Goal: Book appointment/travel/reservation

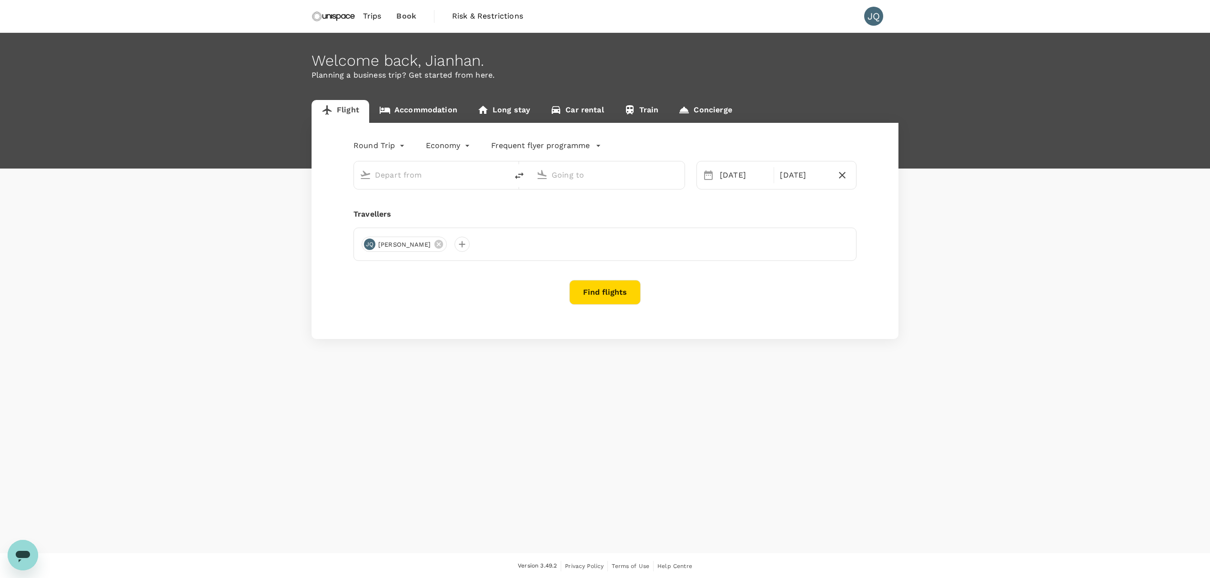
click at [416, 117] on link "Accommodation" at bounding box center [418, 111] width 98 height 23
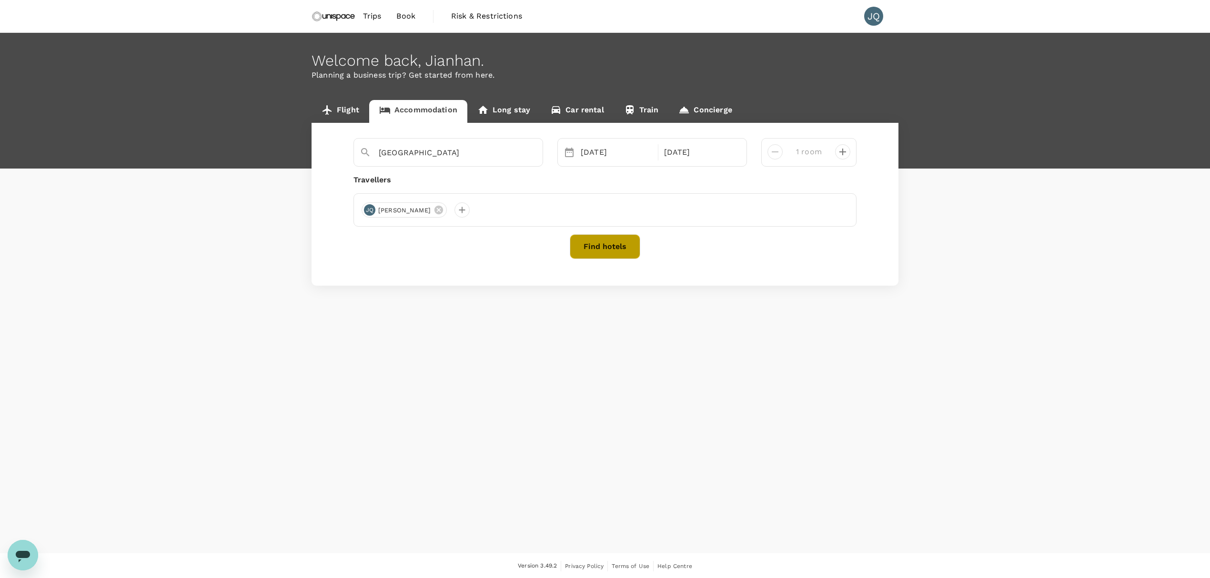
click at [604, 251] on button "Find hotels" at bounding box center [605, 246] width 70 height 25
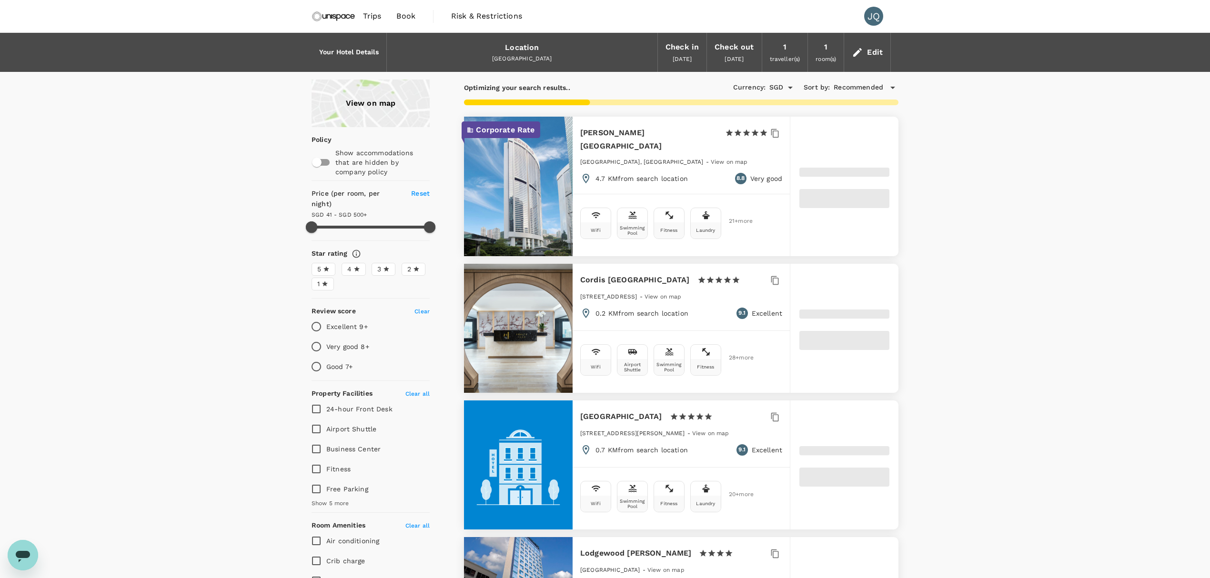
click at [389, 104] on div "View on map" at bounding box center [371, 104] width 118 height 48
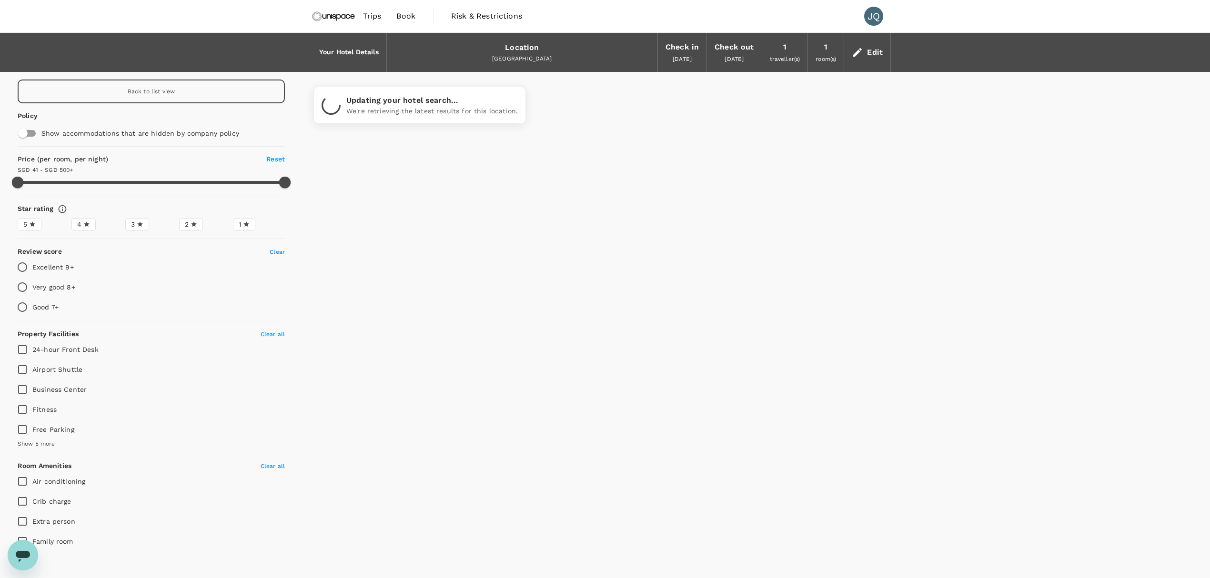
type input "499.43"
type input "23.43"
drag, startPoint x: 277, startPoint y: 178, endPoint x: 241, endPoint y: 177, distance: 36.2
click at [269, 181] on span at bounding box center [274, 182] width 11 height 11
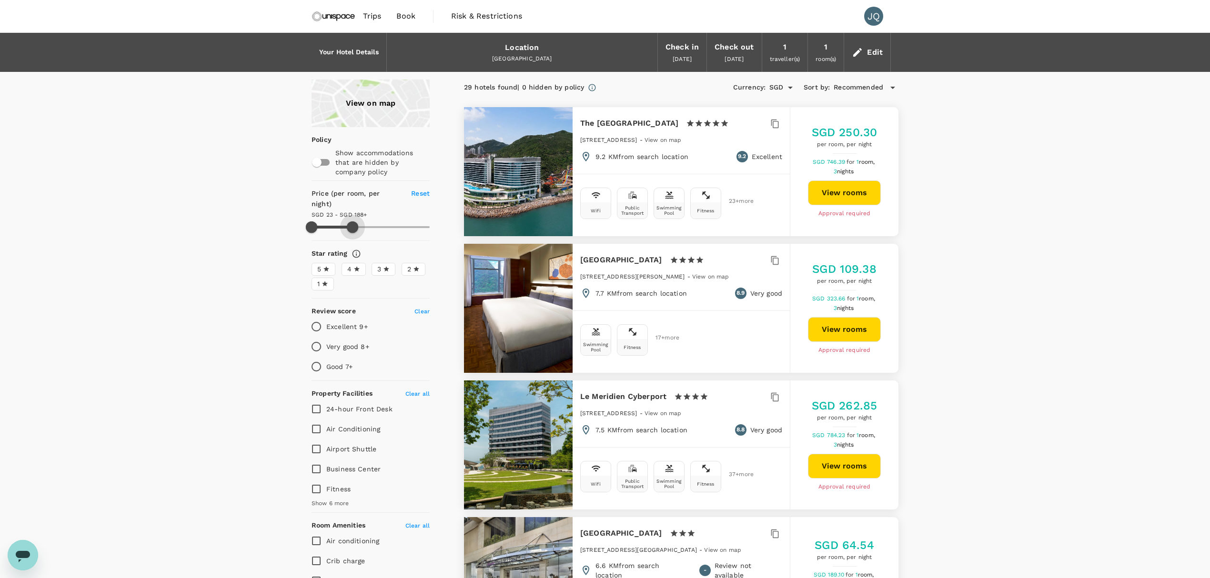
drag, startPoint x: 418, startPoint y: 215, endPoint x: 352, endPoint y: 215, distance: 65.3
click at [352, 221] on span at bounding box center [352, 226] width 11 height 11
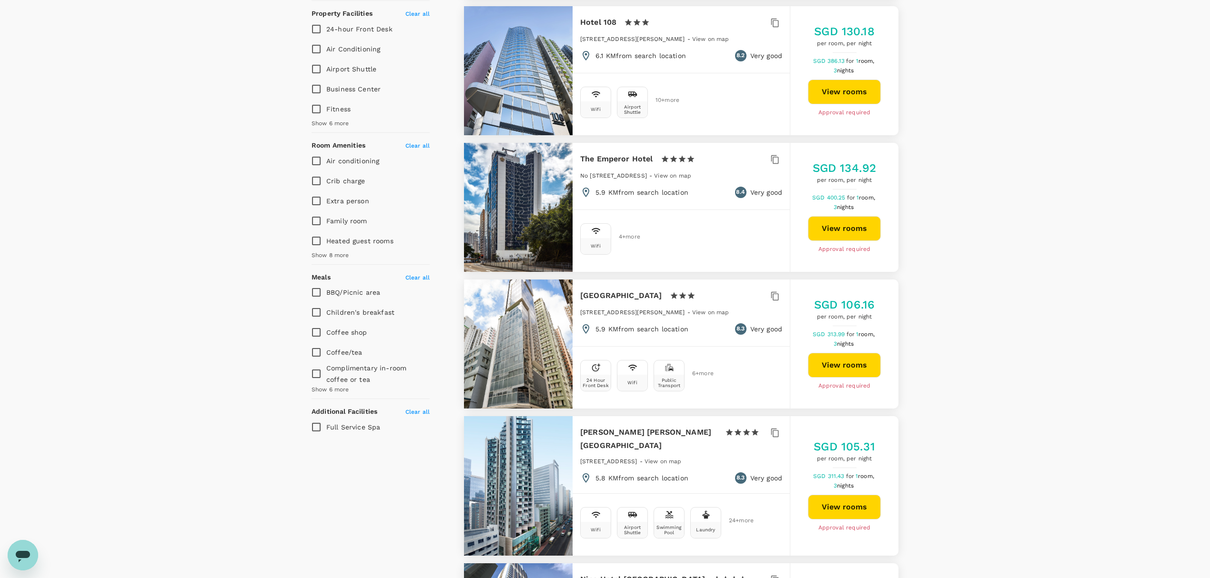
scroll to position [381, 0]
click at [613, 161] on h6 "The Emperor Hotel" at bounding box center [616, 157] width 73 height 13
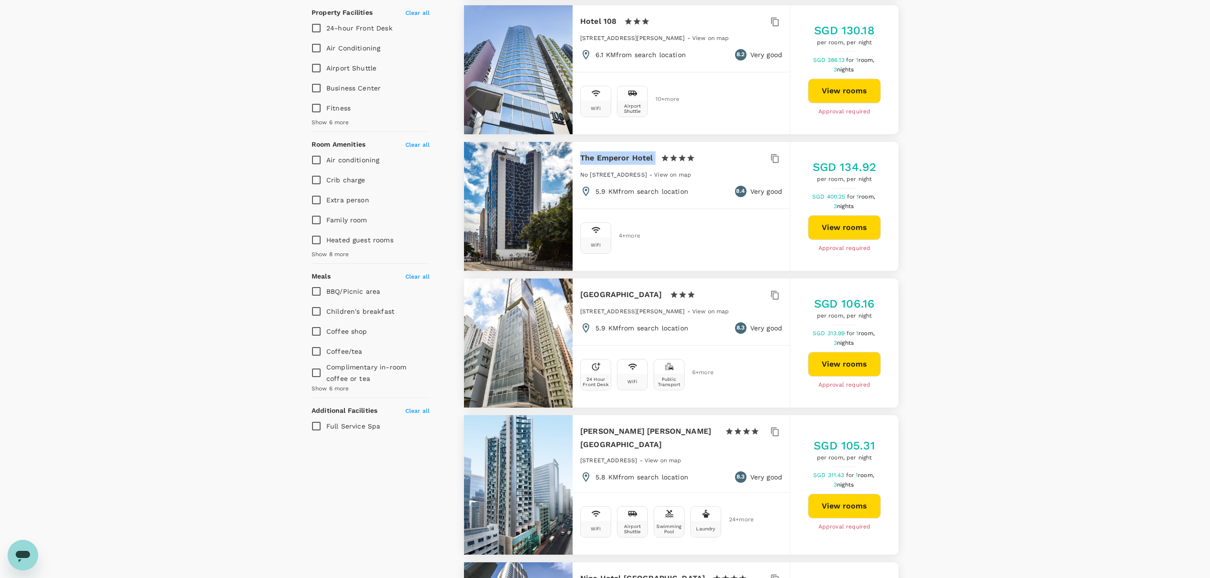
drag, startPoint x: 577, startPoint y: 162, endPoint x: 656, endPoint y: 159, distance: 78.6
click at [656, 159] on div "The Emperor Hotel 1 Star 2 Stars 3 Stars 4 Stars 5 Stars No [STREET_ADDRESS] - …" at bounding box center [681, 174] width 217 height 65
copy div "The Emperor Hotel"
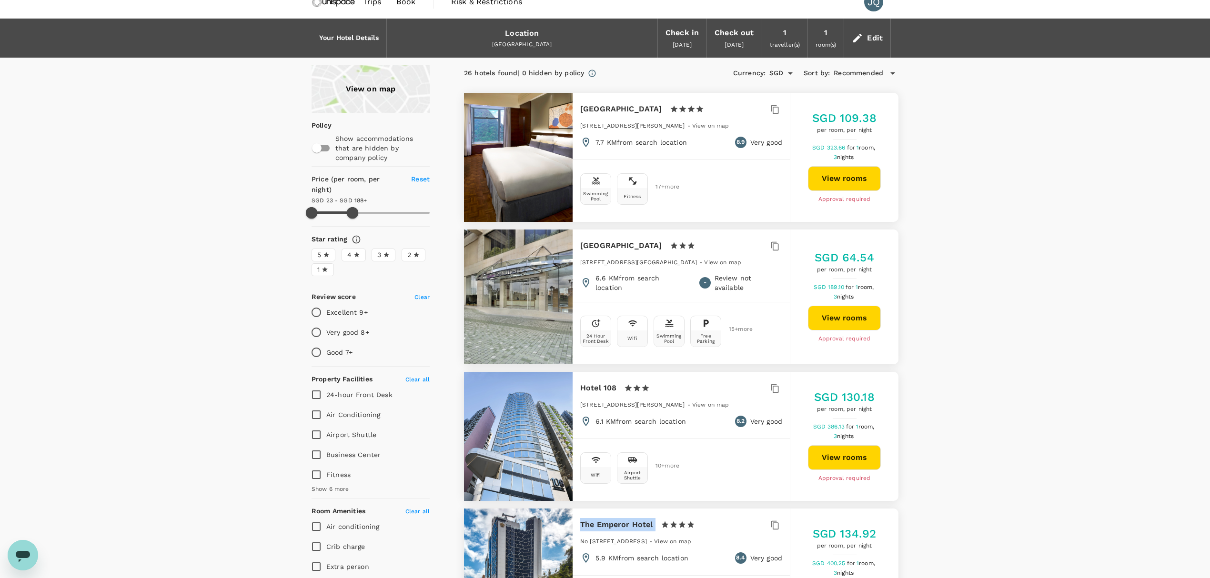
scroll to position [0, 0]
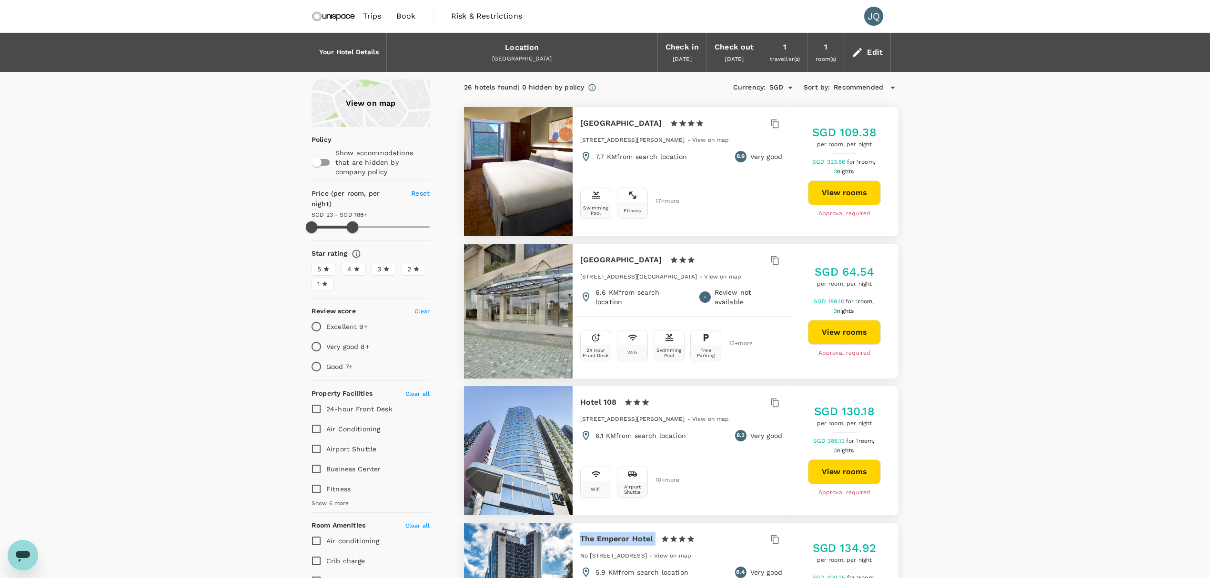
click at [392, 113] on div "View on map" at bounding box center [371, 104] width 118 height 48
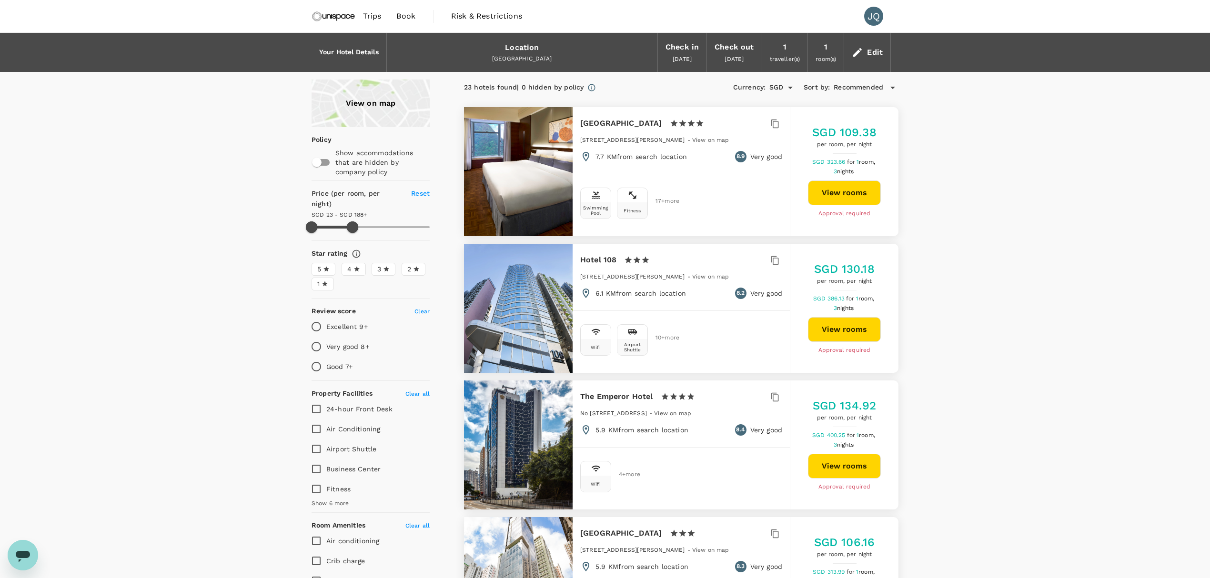
drag, startPoint x: 352, startPoint y: 217, endPoint x: 437, endPoint y: 215, distance: 85.8
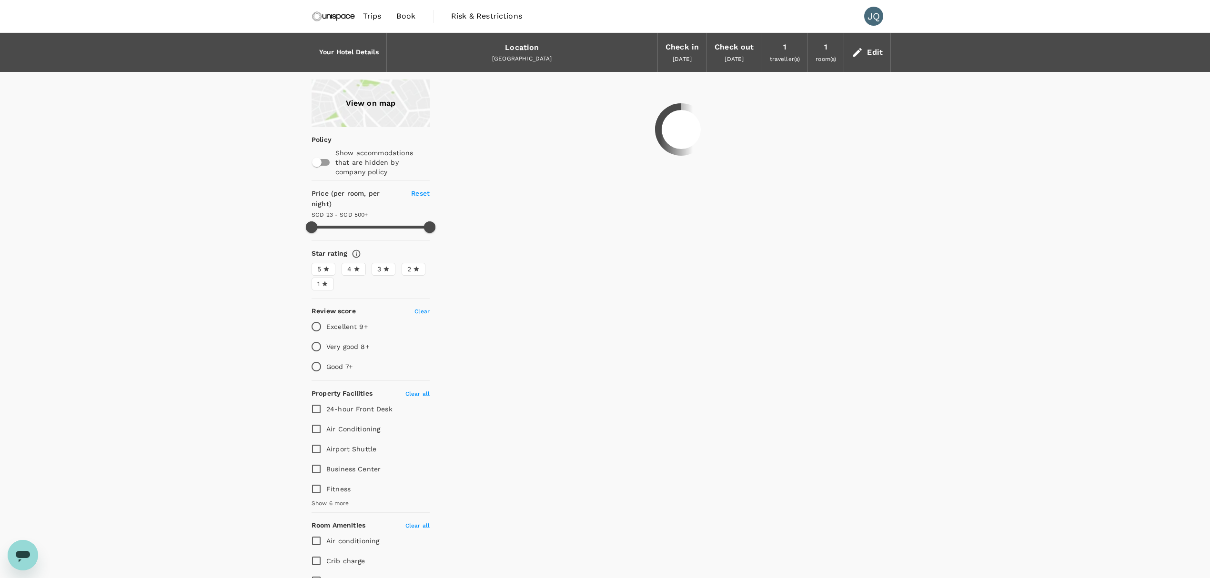
click at [519, 50] on div "Location" at bounding box center [522, 47] width 34 height 13
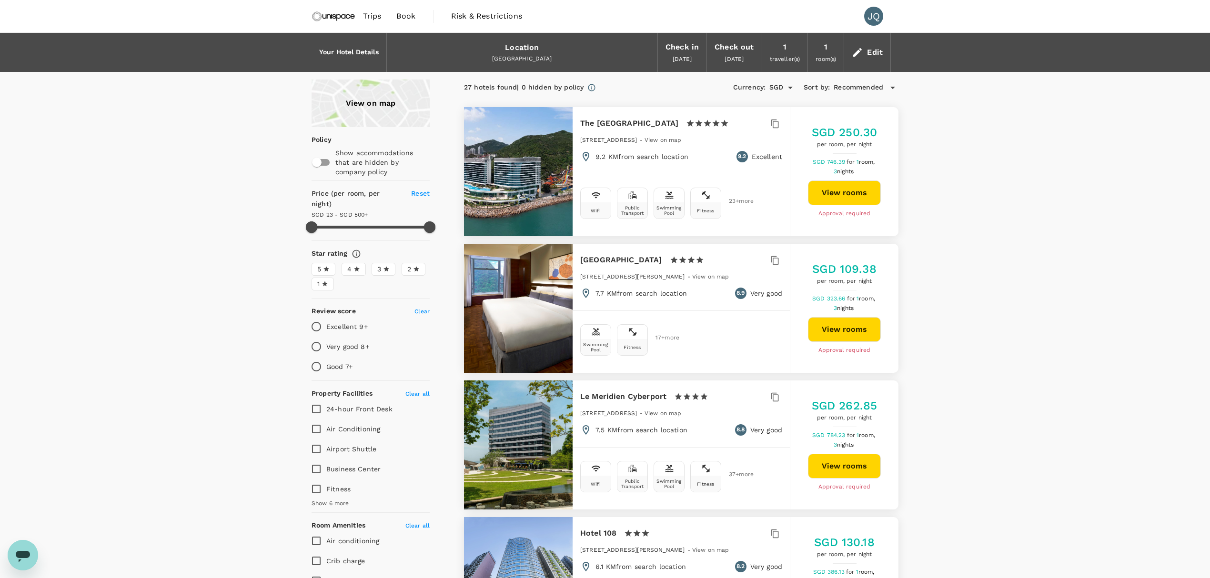
click at [351, 98] on div "View on map" at bounding box center [371, 104] width 118 height 48
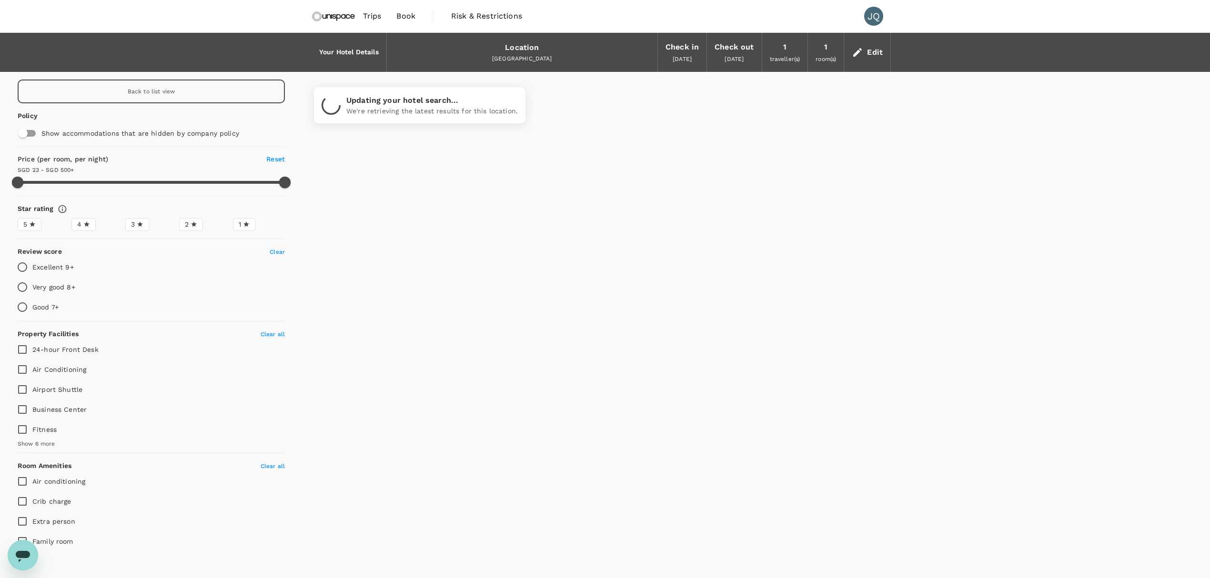
type input "499.43"
click at [457, 25] on link "Risk & Restrictions" at bounding box center [486, 16] width 86 height 32
